Goal: Find specific page/section: Find specific page/section

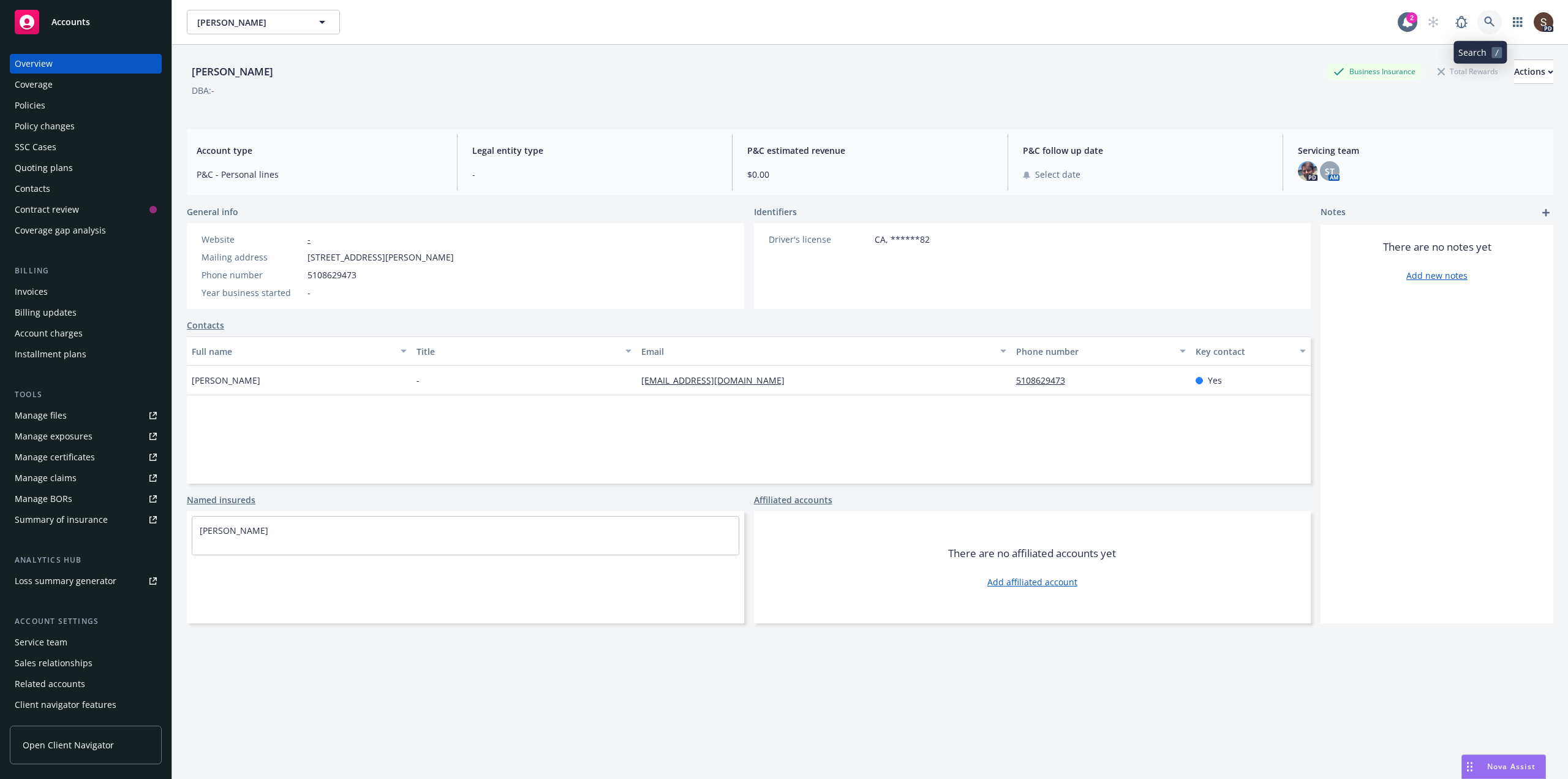
click at [1487, 30] on link at bounding box center [1490, 22] width 24 height 24
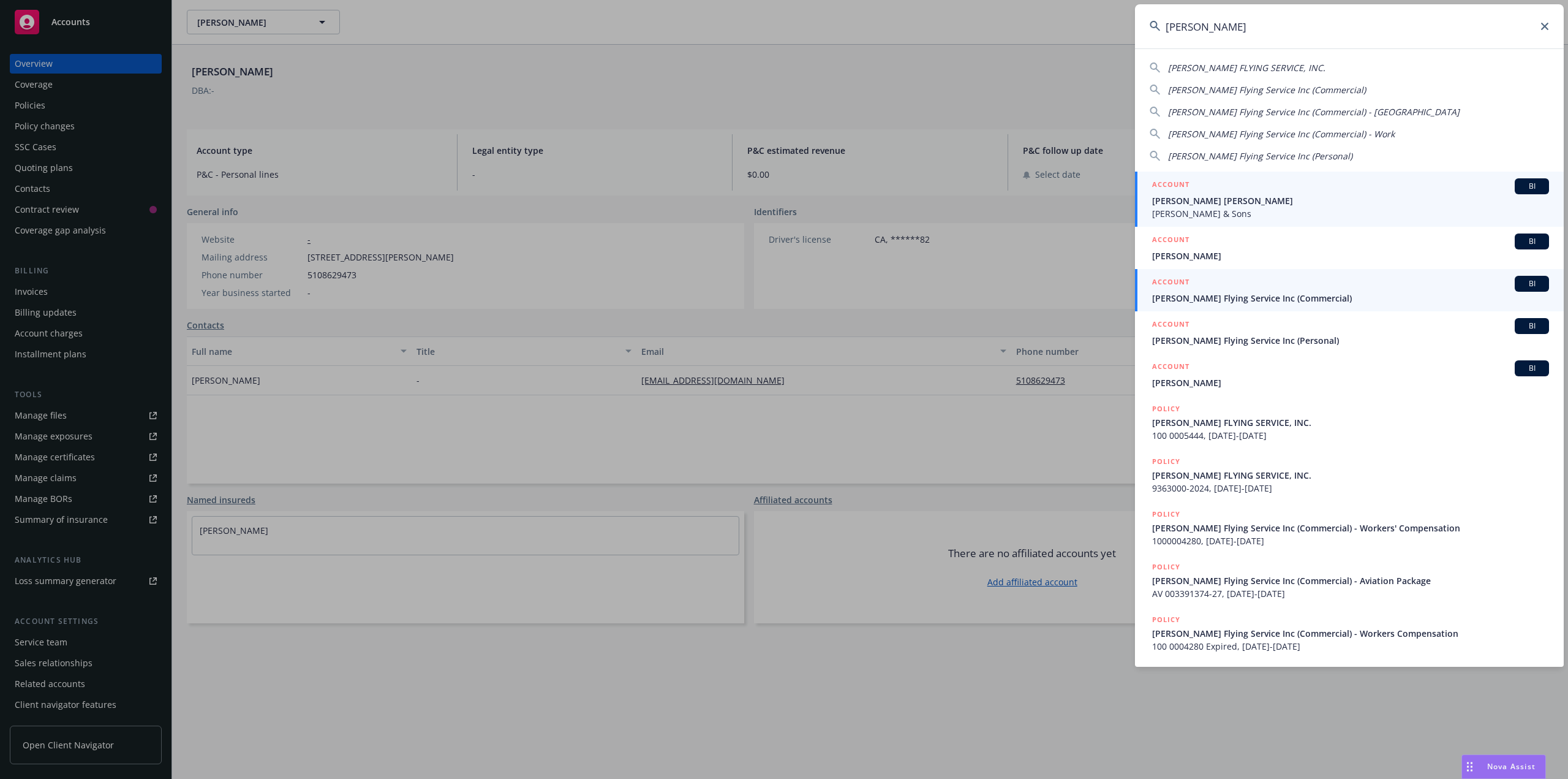
type input "[PERSON_NAME]"
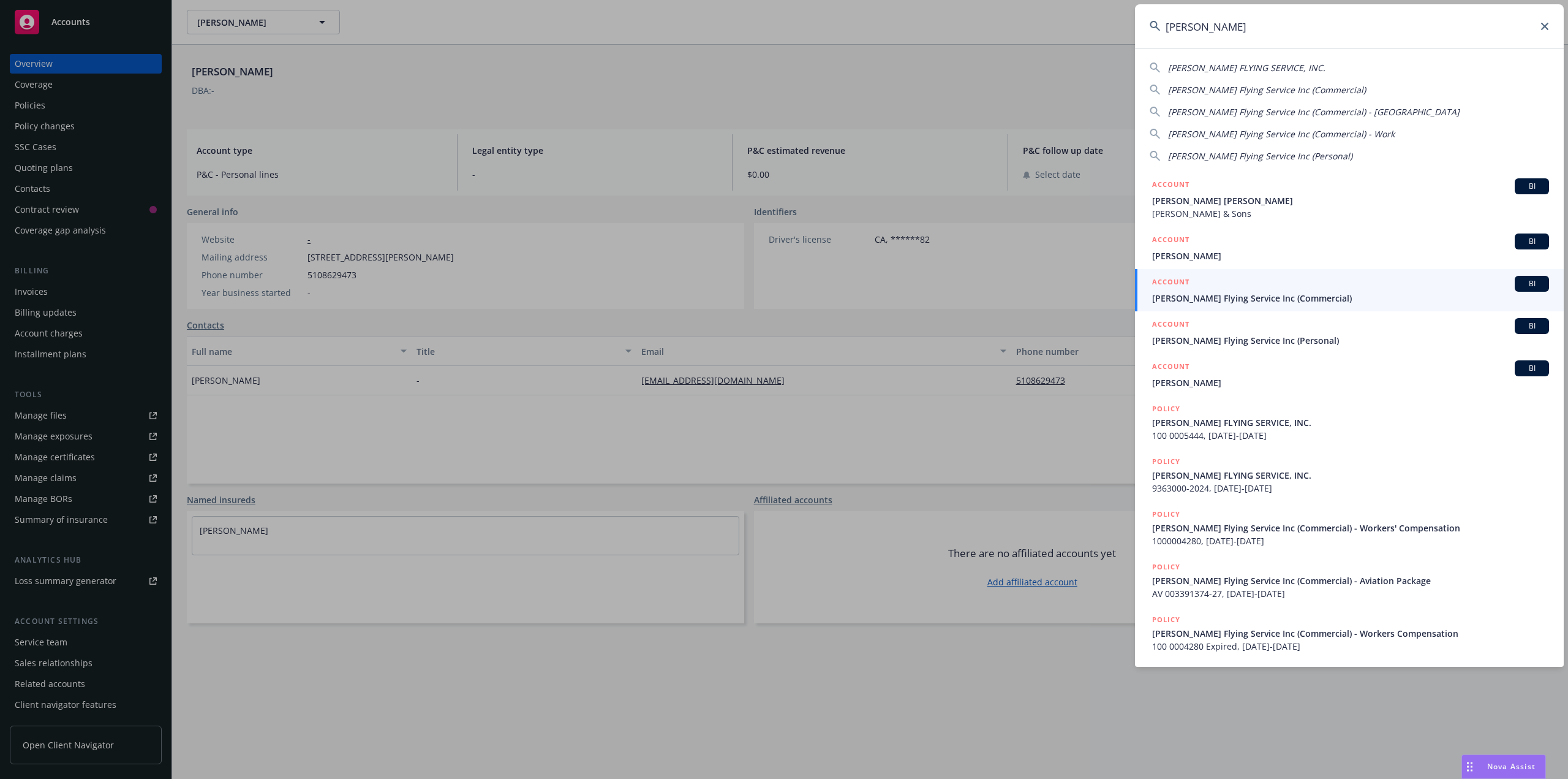
click at [1232, 299] on span "[PERSON_NAME] Flying Service Inc (Commercial)" at bounding box center [1350, 297] width 397 height 13
